Goal: Navigation & Orientation: Find specific page/section

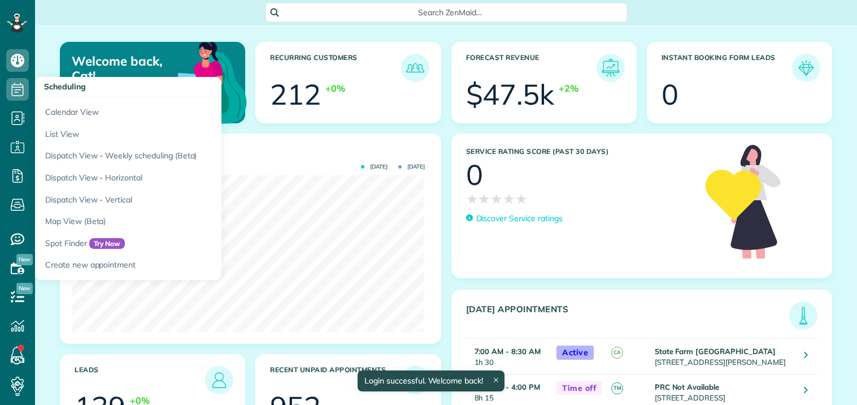
click at [21, 82] on icon at bounding box center [17, 89] width 23 height 23
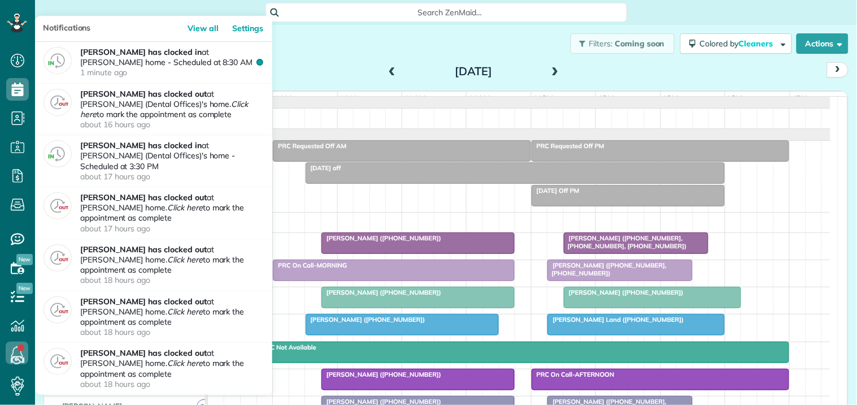
scroll to position [5, 5]
click at [18, 346] on link at bounding box center [17, 353] width 34 height 34
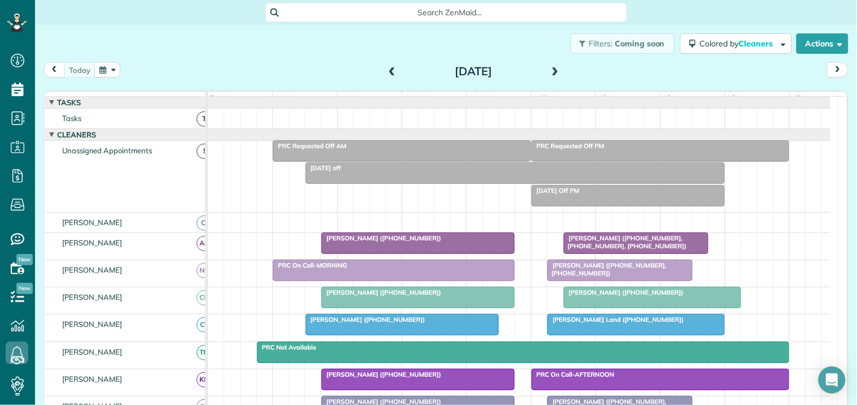
click at [309, 54] on div "Filters: Coming soon Colored by Cleaners Color by Cleaner Color by Team Color b…" at bounding box center [446, 43] width 822 height 37
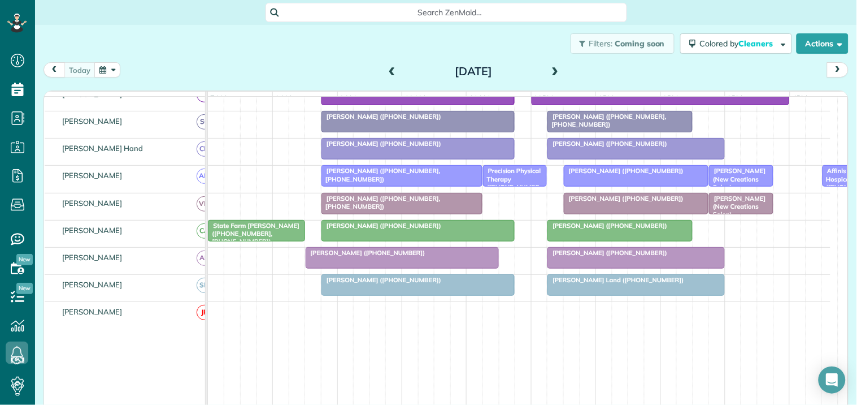
scroll to position [369, 0]
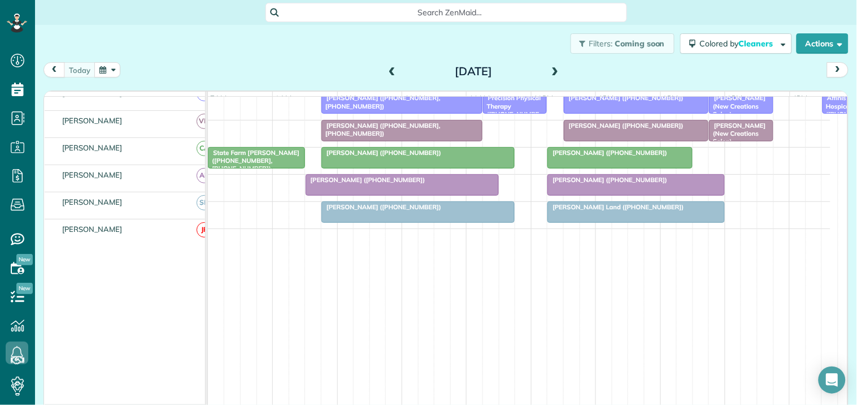
click at [291, 45] on div "Filters: Coming soon Colored by Cleaners Color by Cleaner Color by Team Color b…" at bounding box center [446, 43] width 822 height 37
